Goal: Information Seeking & Learning: Get advice/opinions

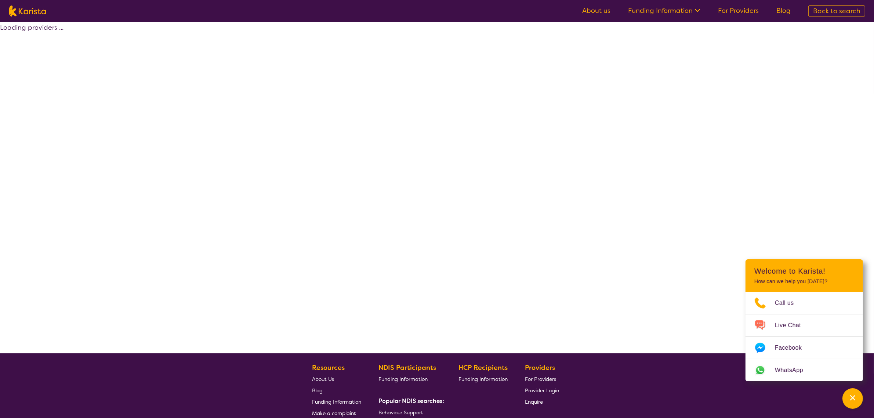
select select "by_score"
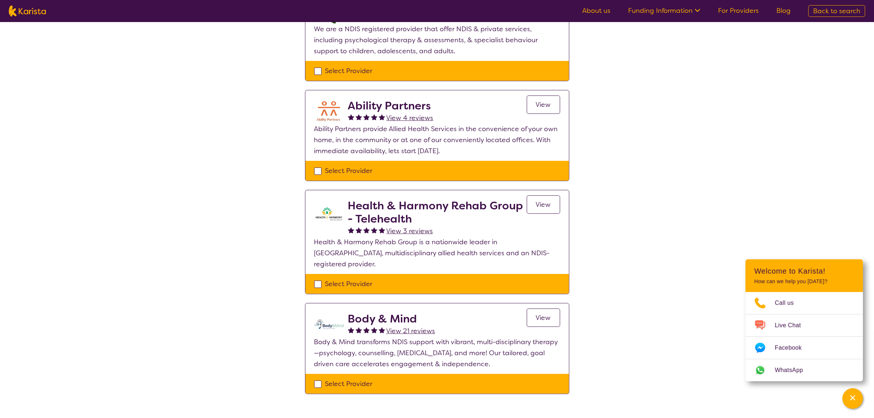
scroll to position [321, 0]
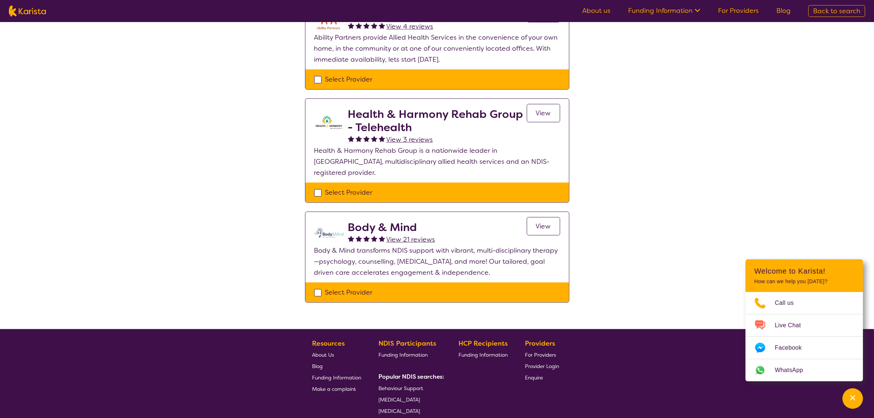
click at [409, 235] on span "View 21 reviews" at bounding box center [411, 239] width 49 height 9
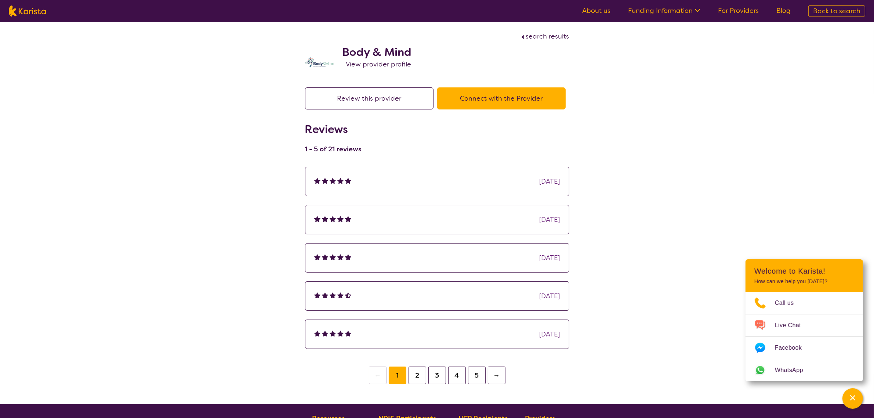
click at [418, 376] on button "2" at bounding box center [418, 375] width 18 height 18
click at [434, 377] on button "3" at bounding box center [437, 375] width 18 height 18
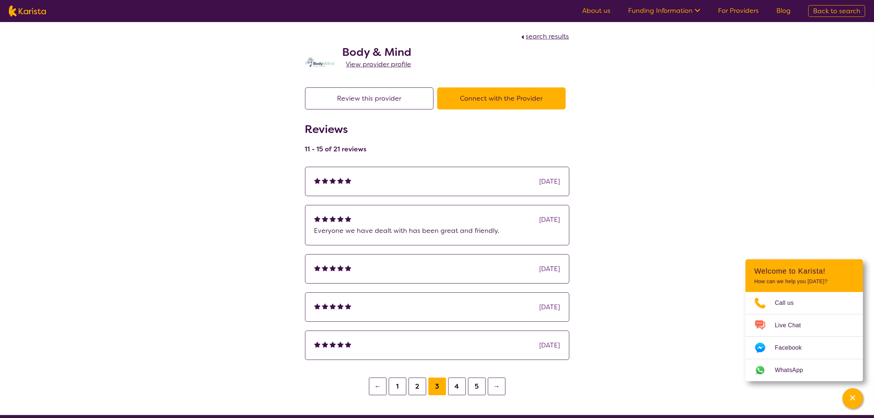
click at [455, 387] on button "4" at bounding box center [457, 386] width 18 height 18
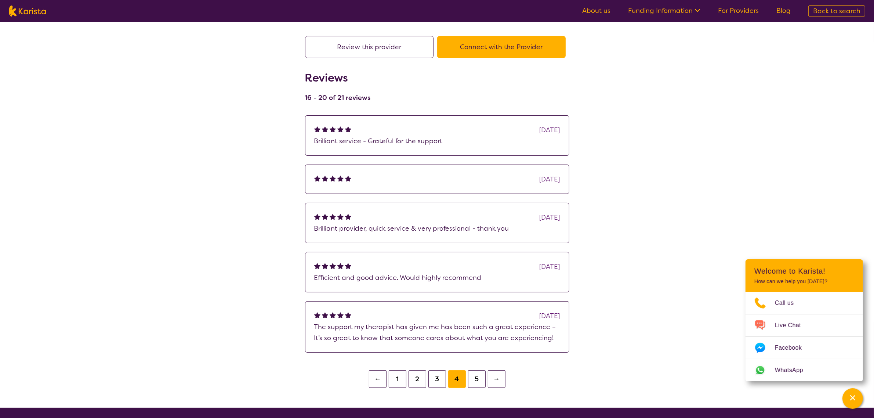
scroll to position [92, 0]
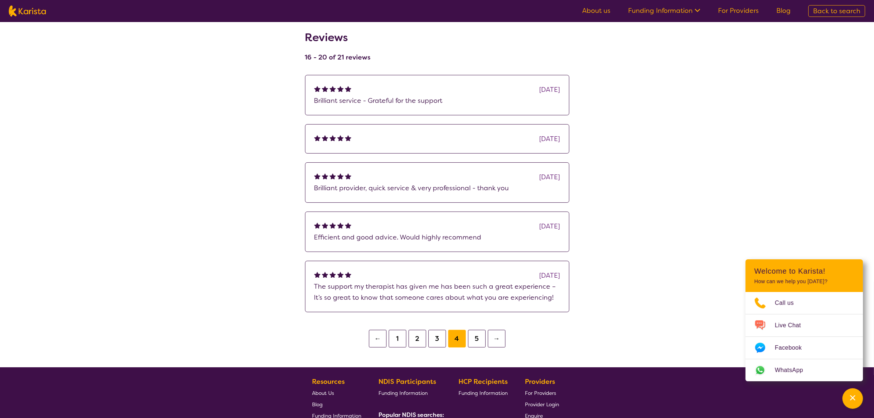
click at [477, 344] on button "5" at bounding box center [477, 339] width 18 height 18
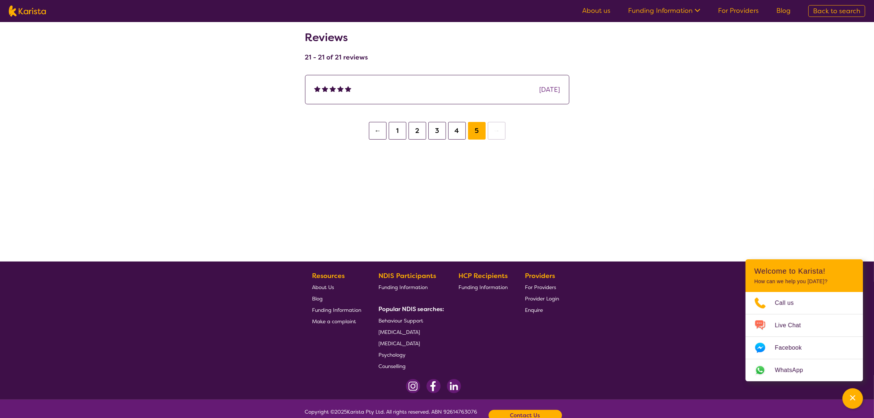
click at [395, 129] on button "1" at bounding box center [398, 131] width 18 height 18
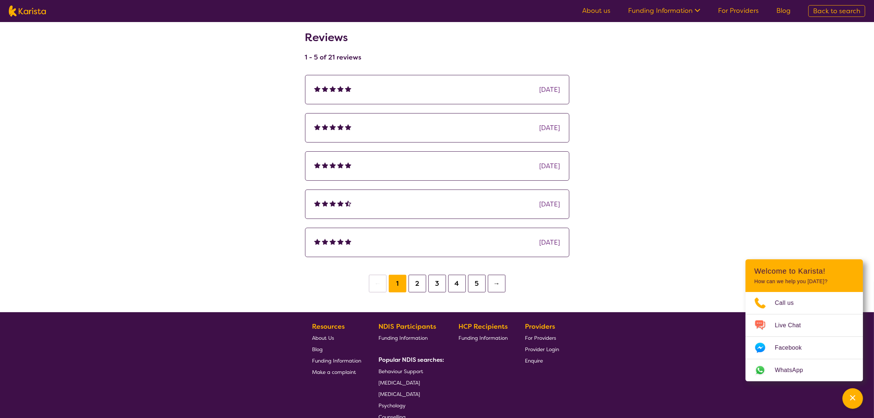
click at [415, 290] on button "2" at bounding box center [418, 284] width 18 height 18
click at [428, 289] on button "3" at bounding box center [437, 284] width 18 height 18
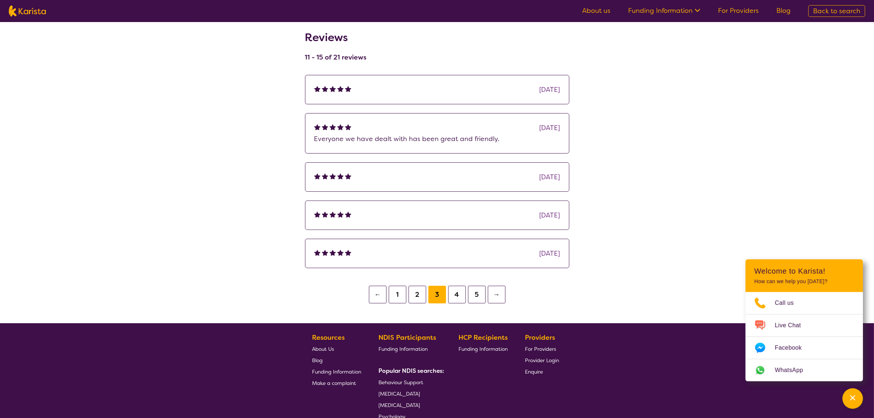
click at [456, 298] on button "4" at bounding box center [457, 295] width 18 height 18
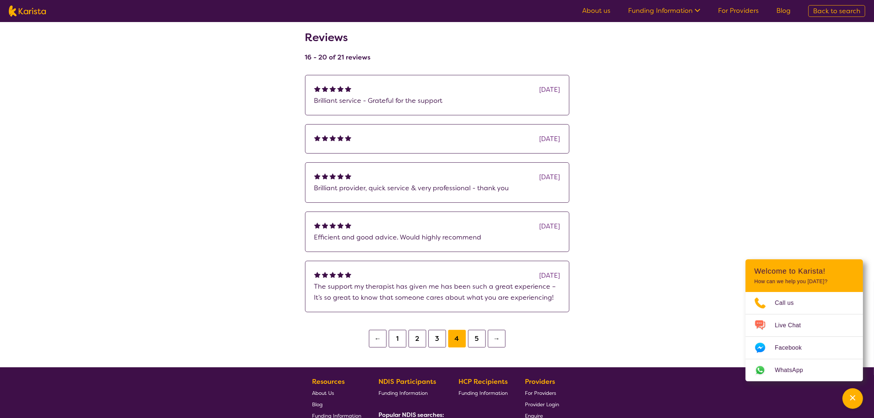
click at [482, 343] on button "5" at bounding box center [477, 339] width 18 height 18
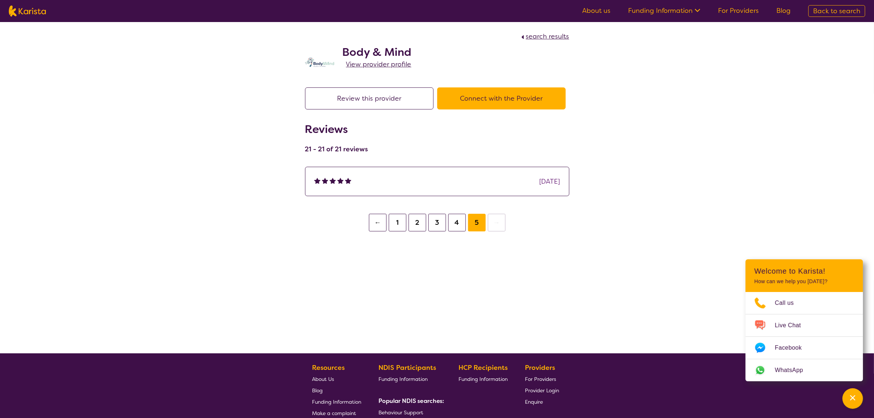
click at [377, 63] on span "View provider profile" at bounding box center [378, 64] width 65 height 9
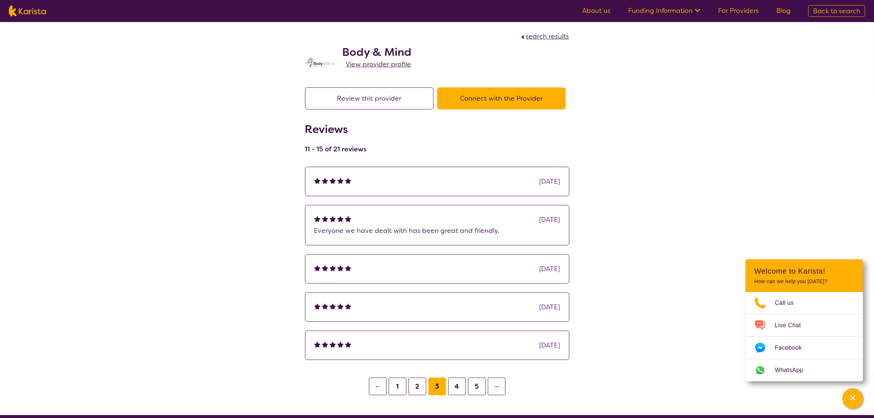
scroll to position [92, 0]
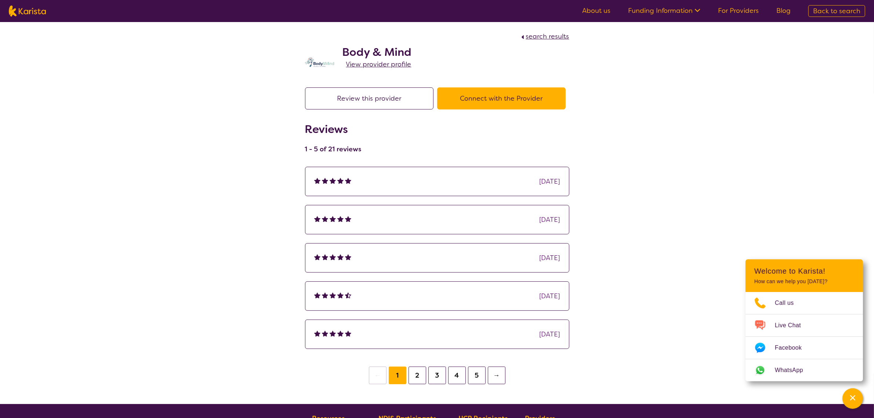
scroll to position [321, 0]
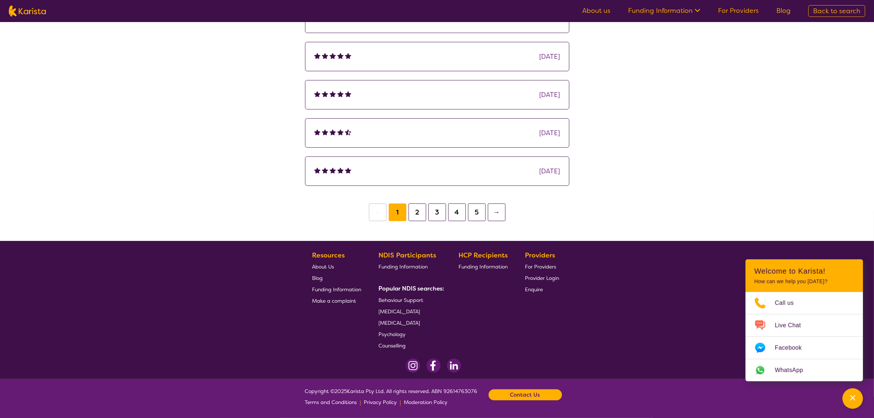
select select "by_score"
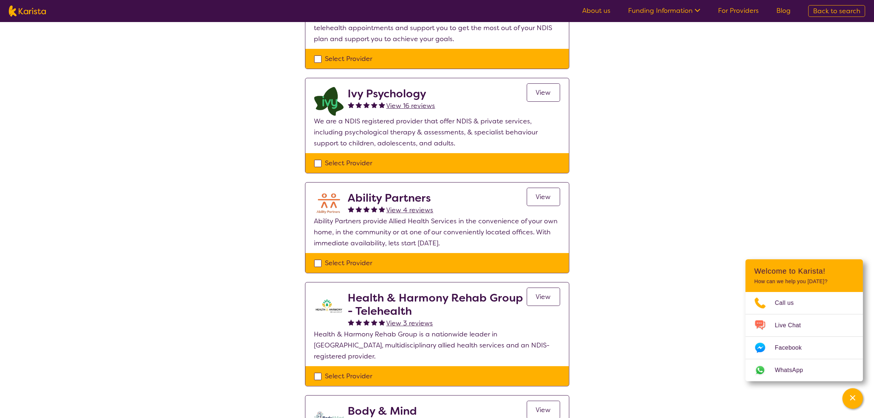
scroll to position [0, 0]
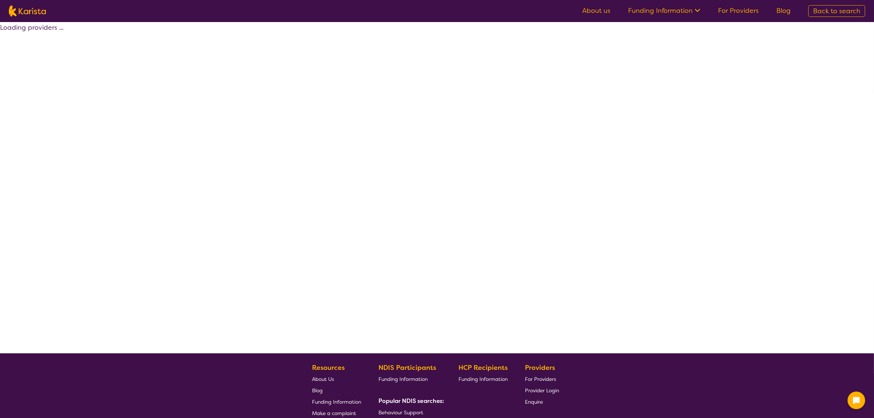
select select "by_score"
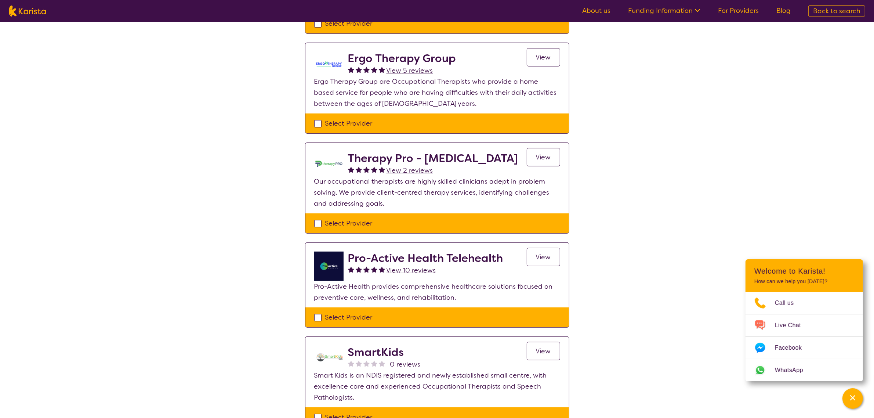
scroll to position [551, 0]
